Goal: Communication & Community: Ask a question

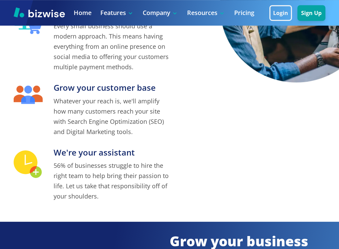
scroll to position [1535, 0]
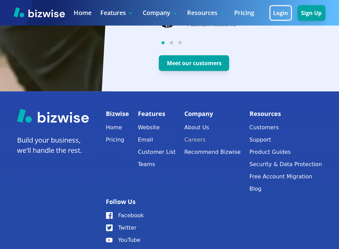
drag, startPoint x: 228, startPoint y: 144, endPoint x: 207, endPoint y: 137, distance: 21.9
click at [207, 137] on link "Careers" at bounding box center [212, 140] width 56 height 10
click at [140, 138] on link "Email" at bounding box center [157, 140] width 38 height 10
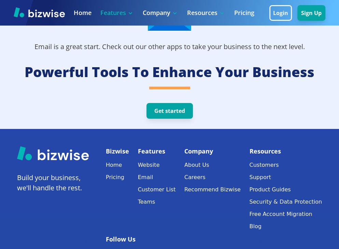
scroll to position [1566, 0]
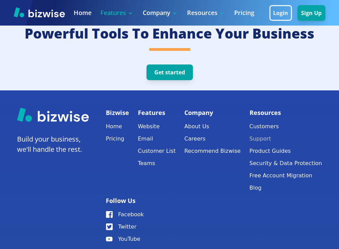
click at [249, 138] on button "Support" at bounding box center [285, 139] width 73 height 10
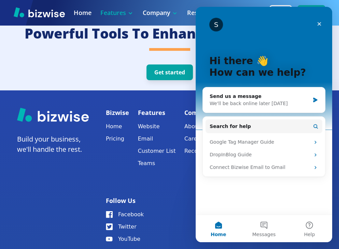
scroll to position [0, 0]
click at [275, 233] on button "Messages" at bounding box center [263, 228] width 45 height 27
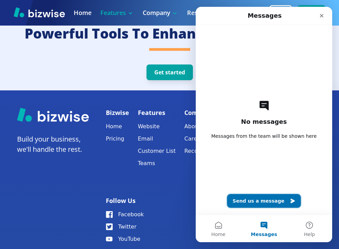
click at [242, 204] on button "Send us a message" at bounding box center [264, 201] width 74 height 14
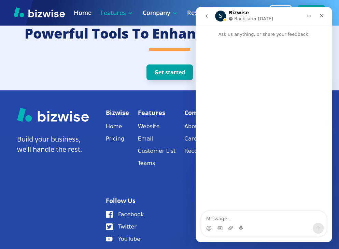
type textarea "Lorem, I dolo sit’am conse adip. El sedd ei Temp Inci. U laboreet doloremag ali…"
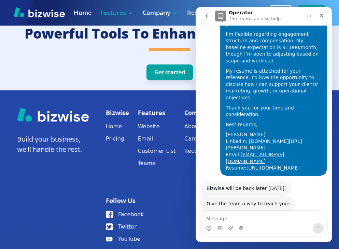
scroll to position [296, 0]
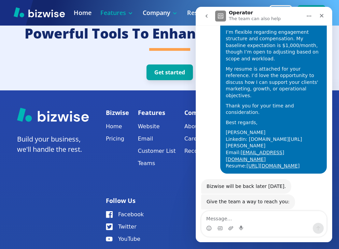
click at [266, 232] on input "Enter your email" at bounding box center [256, 239] width 95 height 14
type input "[EMAIL_ADDRESS][DOMAIN_NAME]"
click at [305, 232] on button "Submit" at bounding box center [311, 239] width 14 height 14
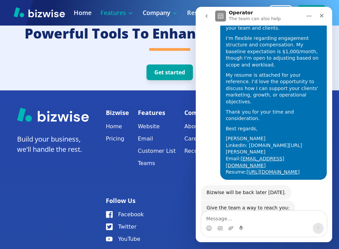
scroll to position [289, 0]
